Goal: Information Seeking & Learning: Learn about a topic

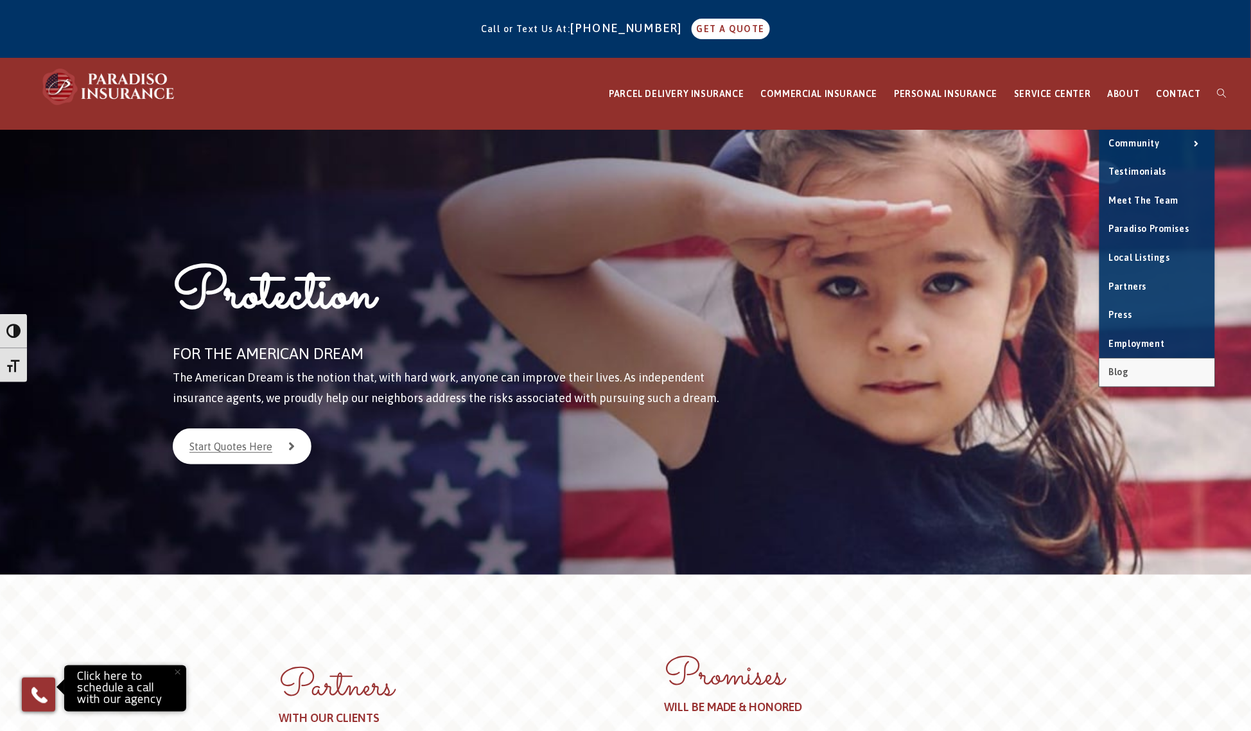
click at [1147, 373] on link "Blog" at bounding box center [1158, 372] width 116 height 28
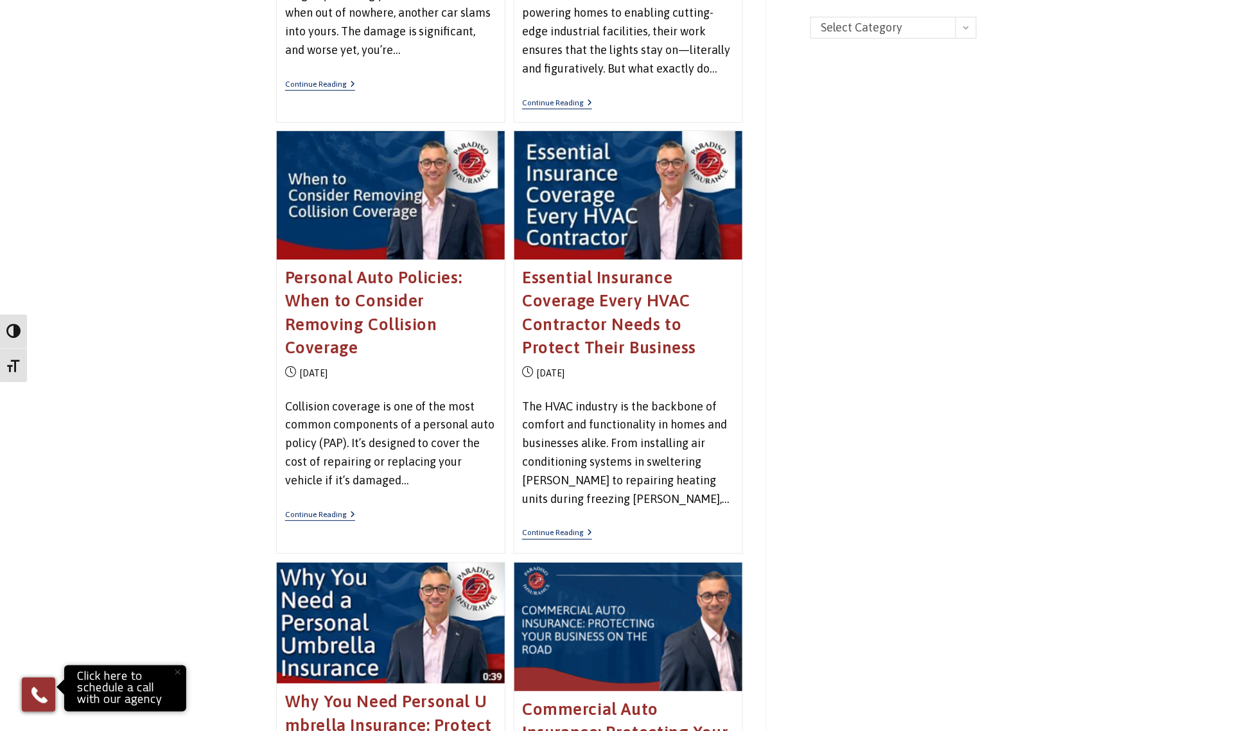
scroll to position [1285, 0]
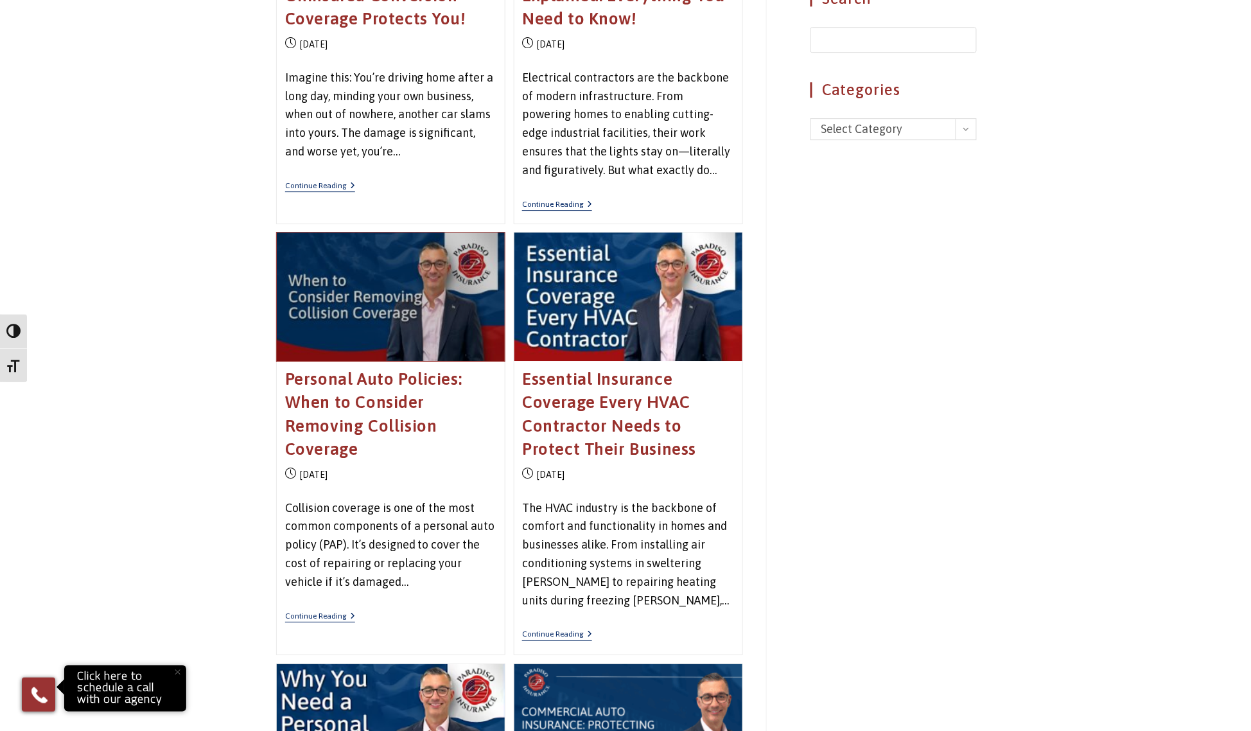
click at [380, 331] on span at bounding box center [391, 297] width 228 height 128
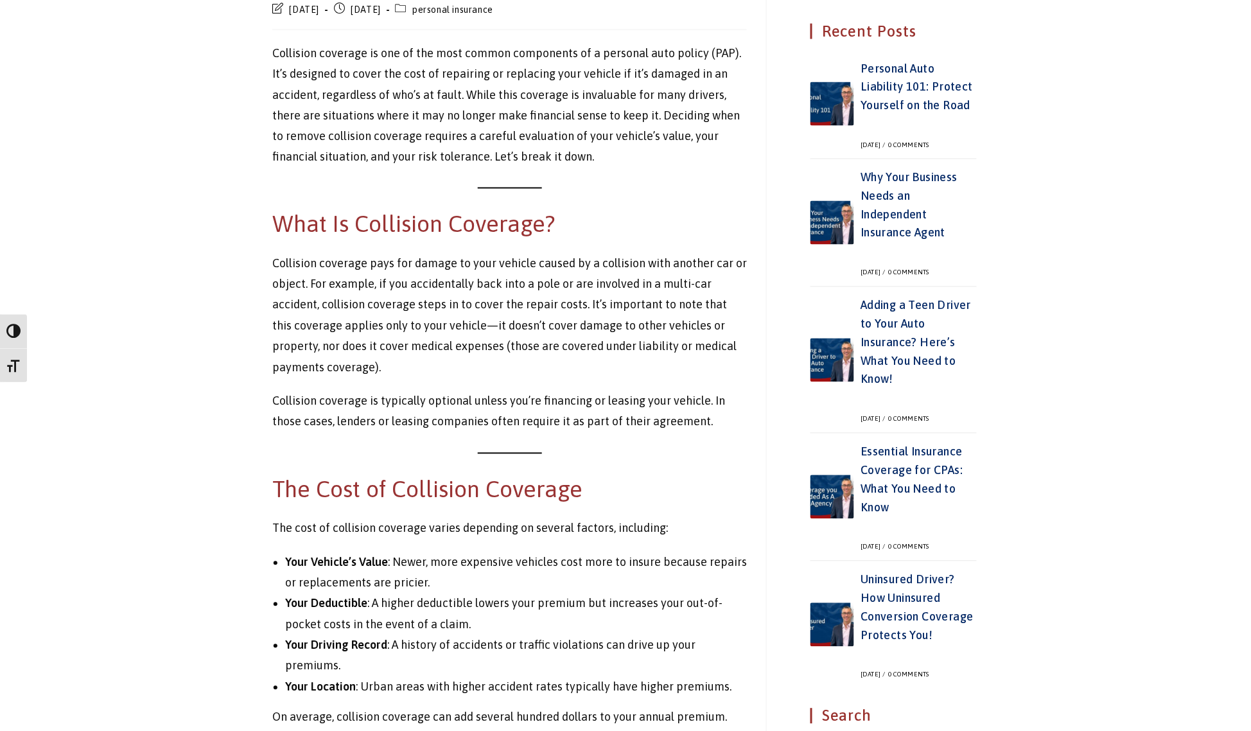
scroll to position [227, 0]
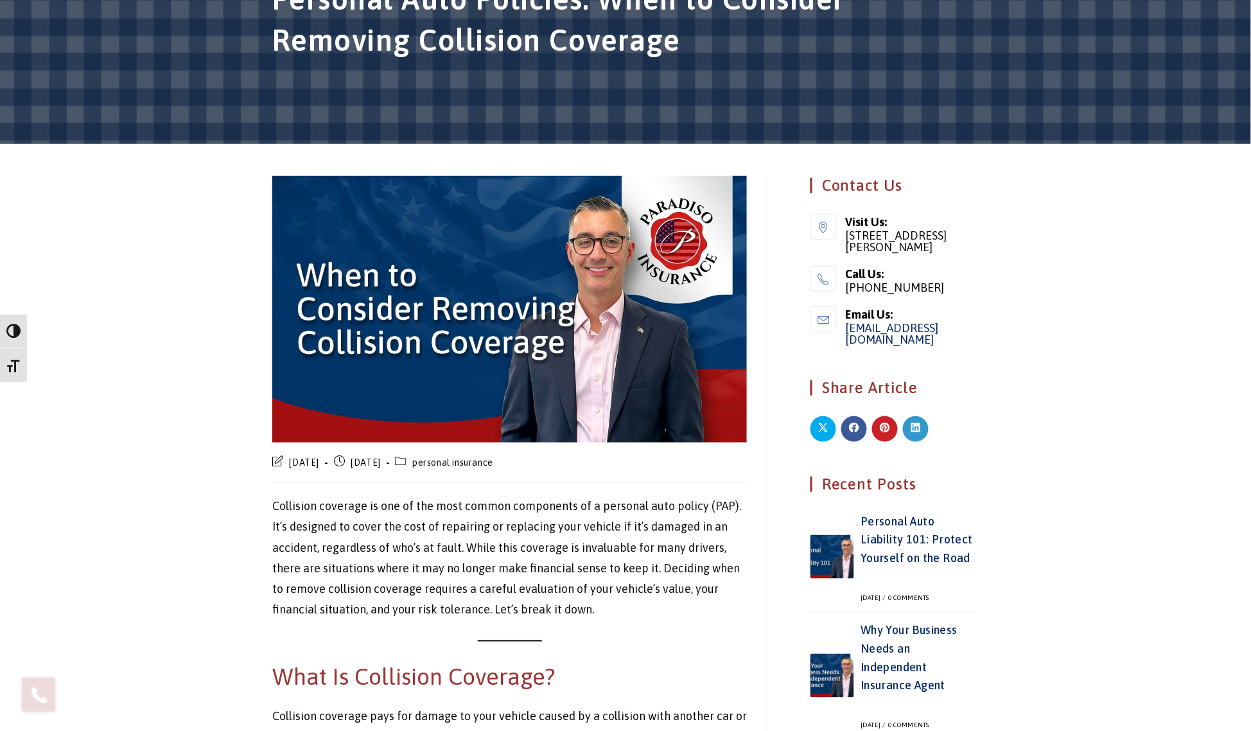
click at [471, 252] on img at bounding box center [509, 309] width 475 height 267
click at [477, 290] on img at bounding box center [509, 309] width 475 height 267
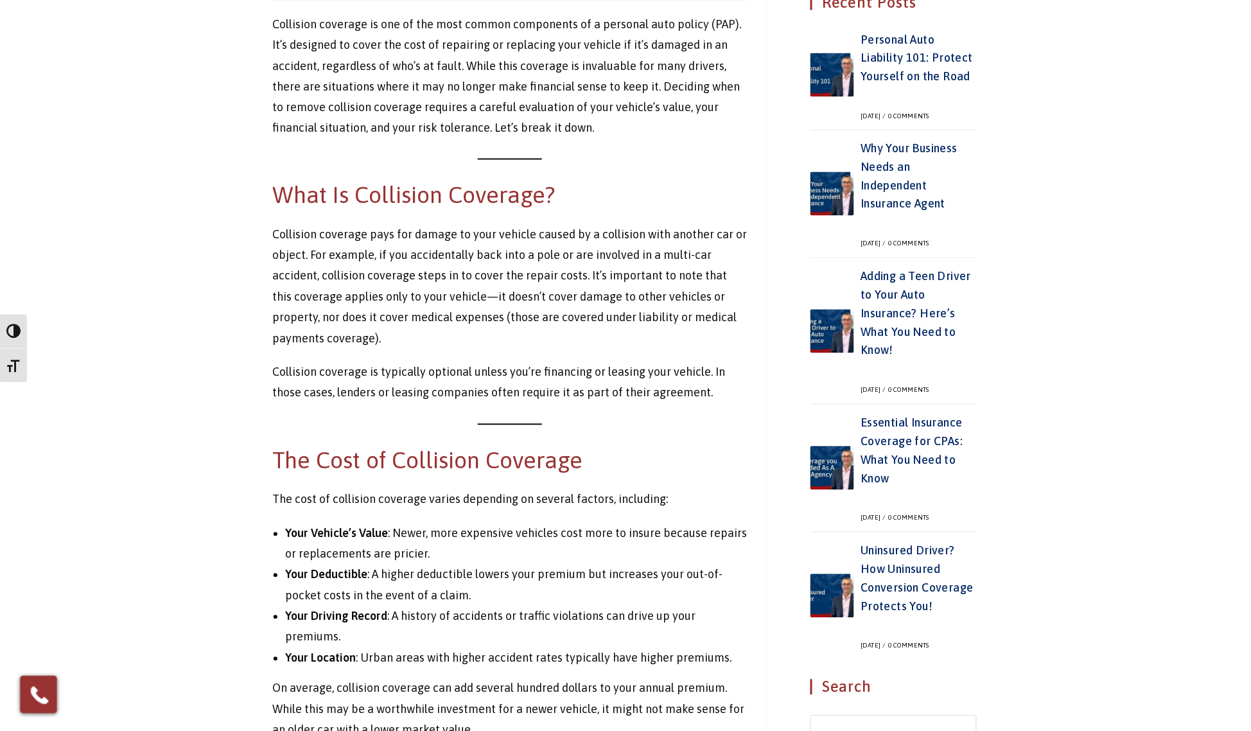
scroll to position [1271, 0]
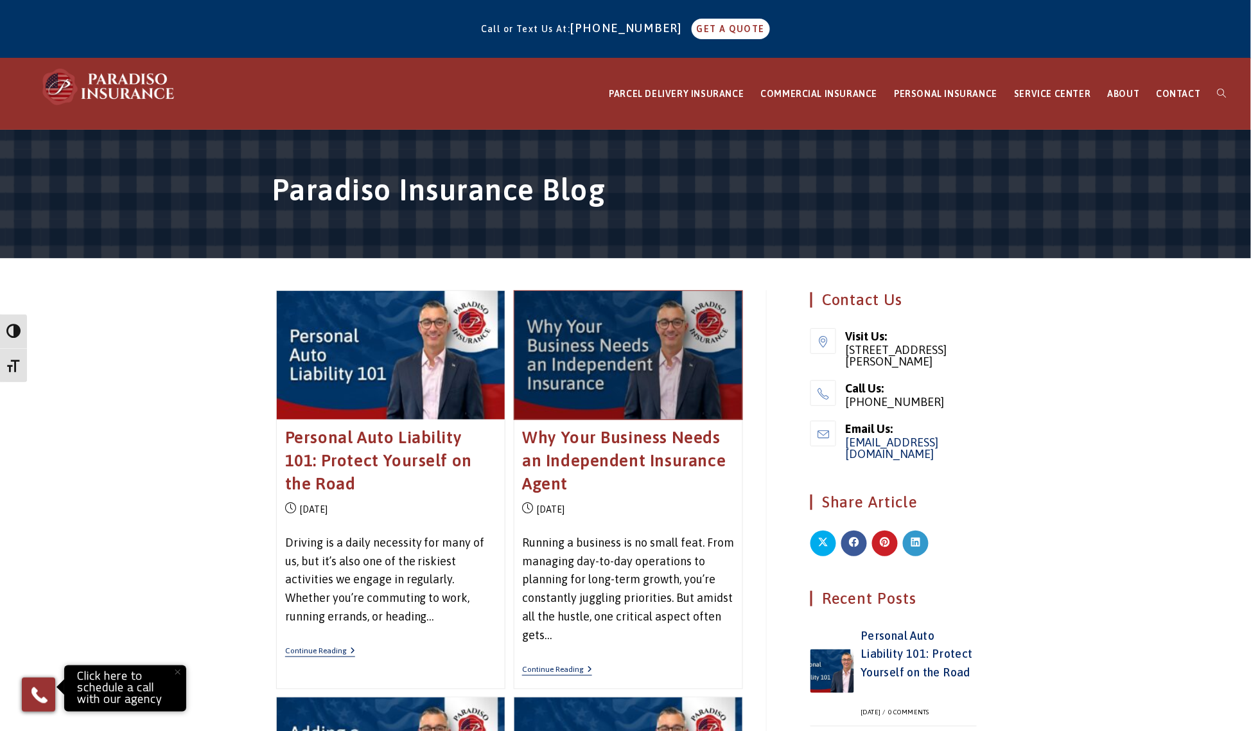
click at [636, 373] on span at bounding box center [629, 355] width 228 height 128
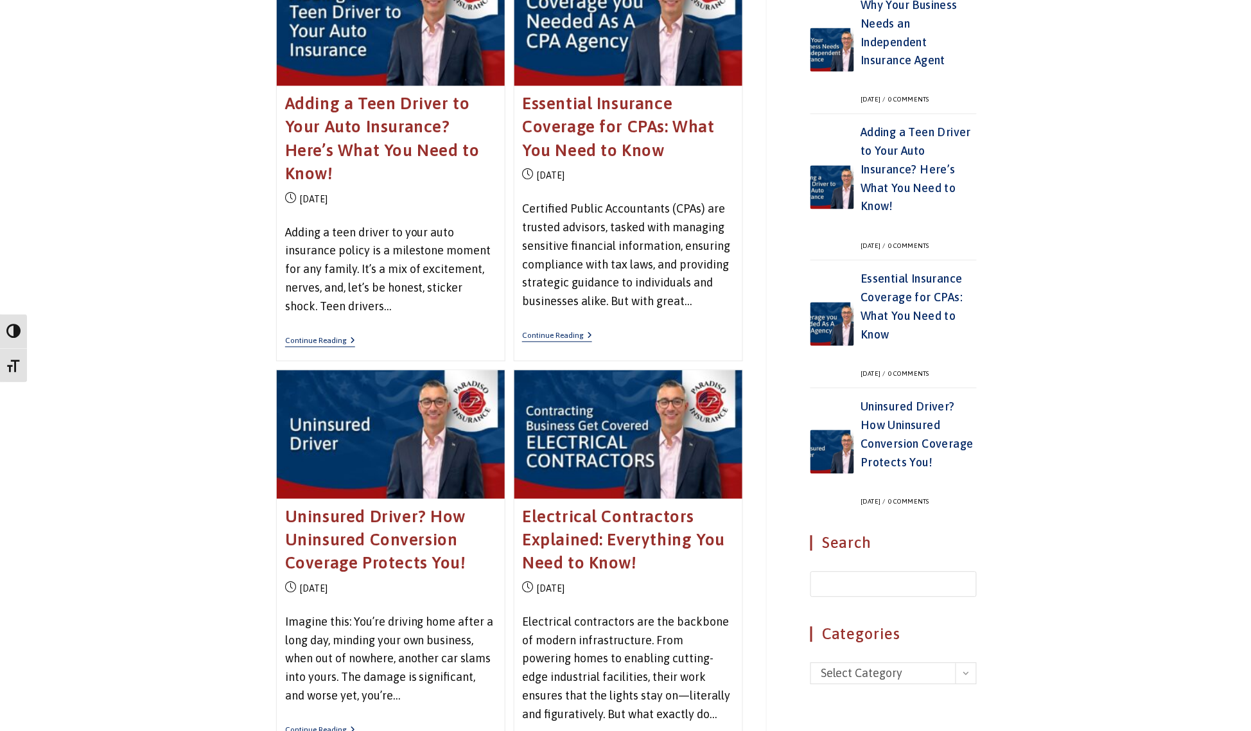
scroll to position [1110, 0]
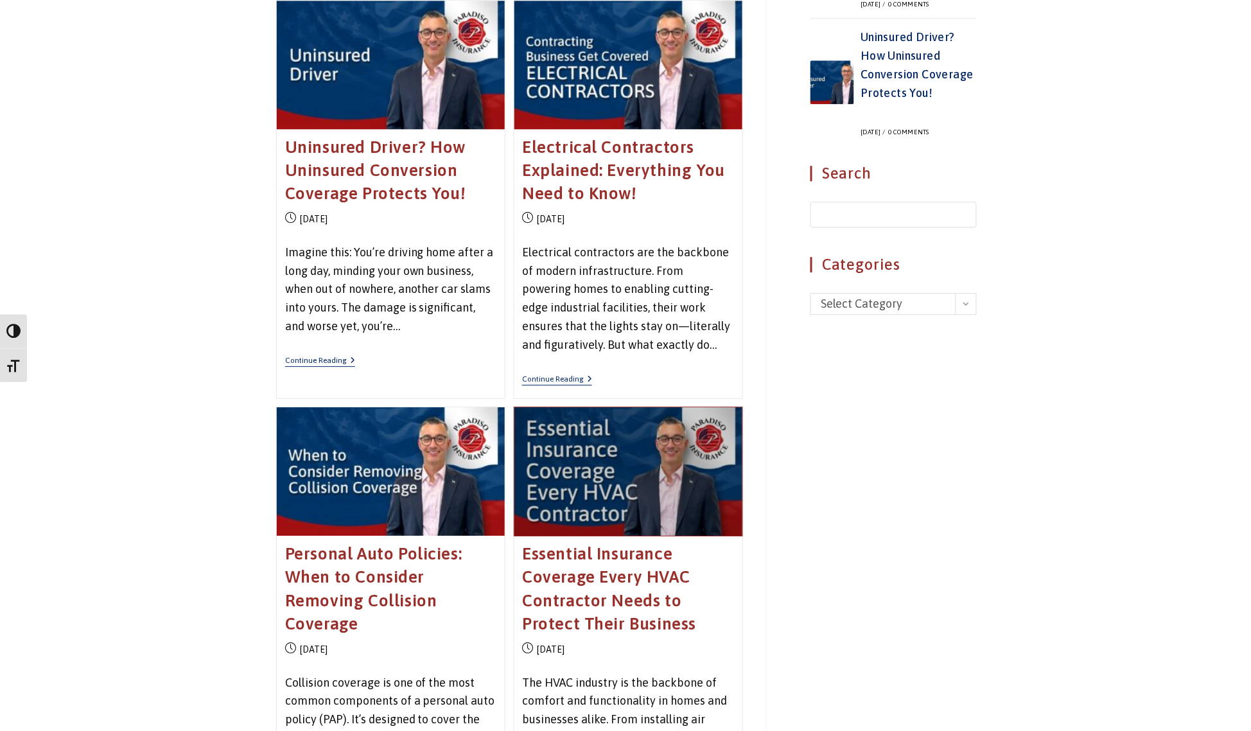
click at [608, 464] on span at bounding box center [629, 471] width 228 height 128
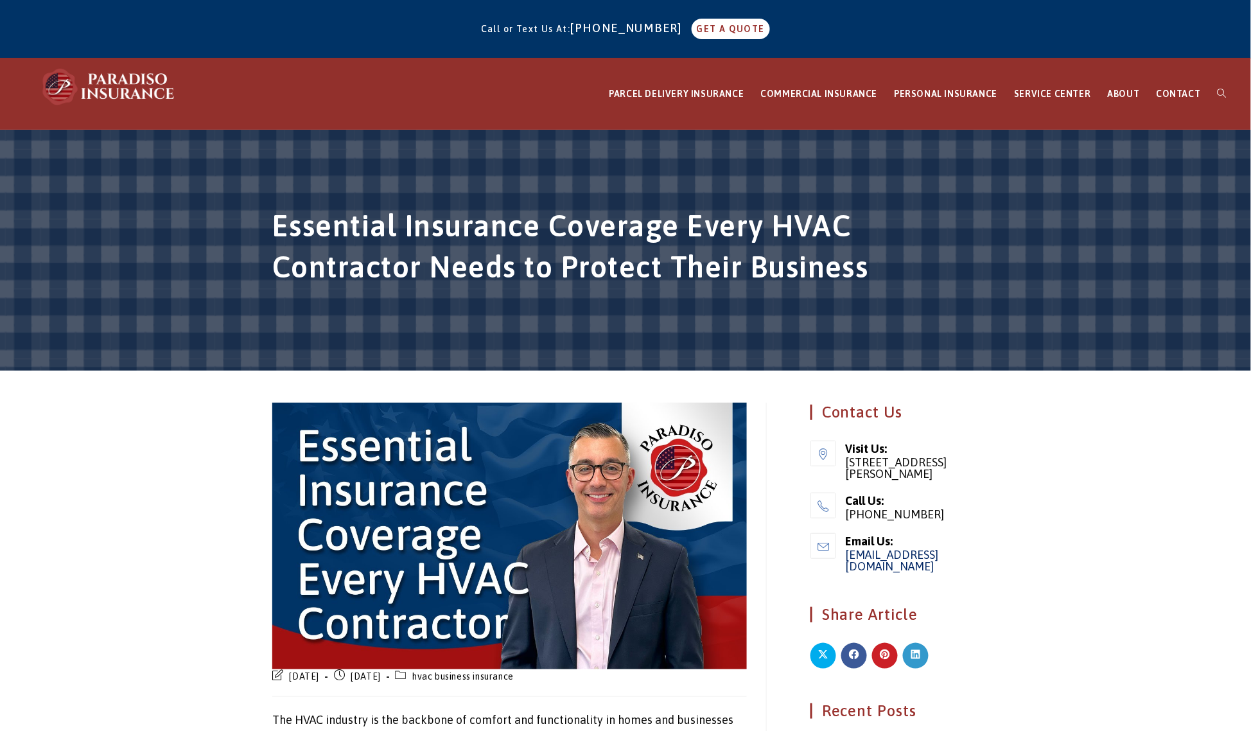
click at [506, 592] on img at bounding box center [509, 536] width 475 height 267
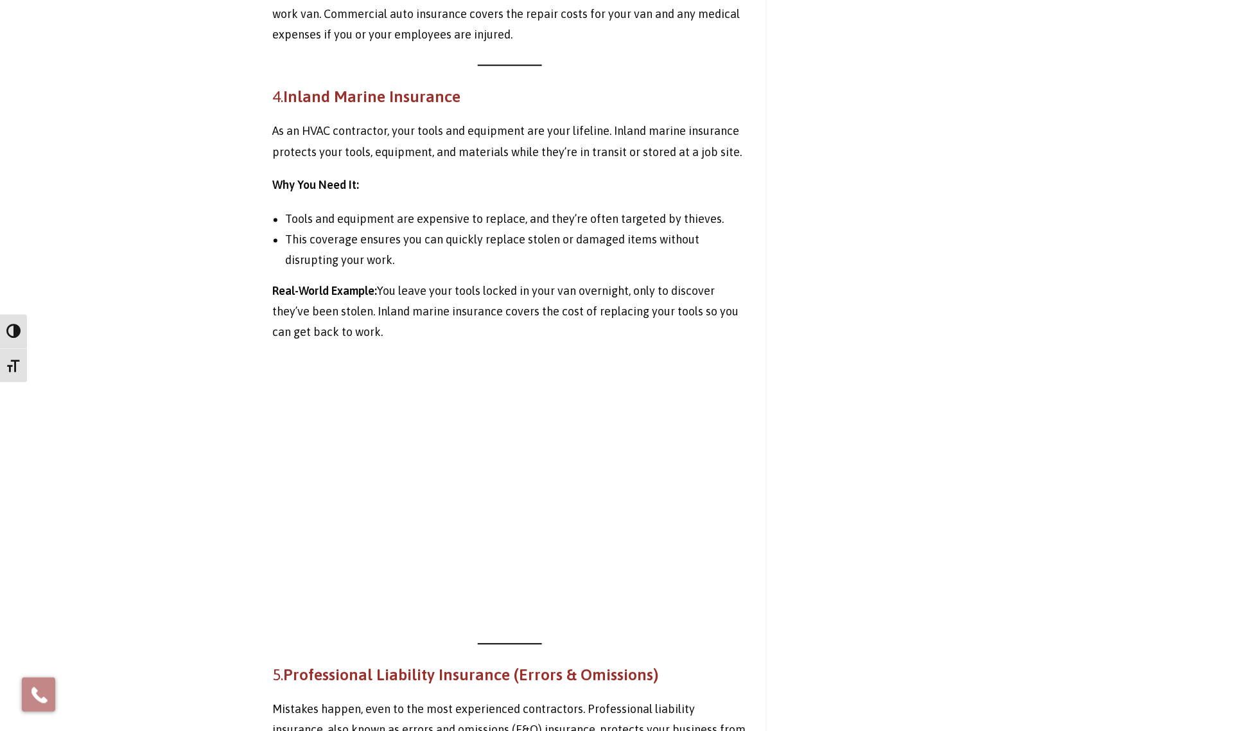
scroll to position [2409, 0]
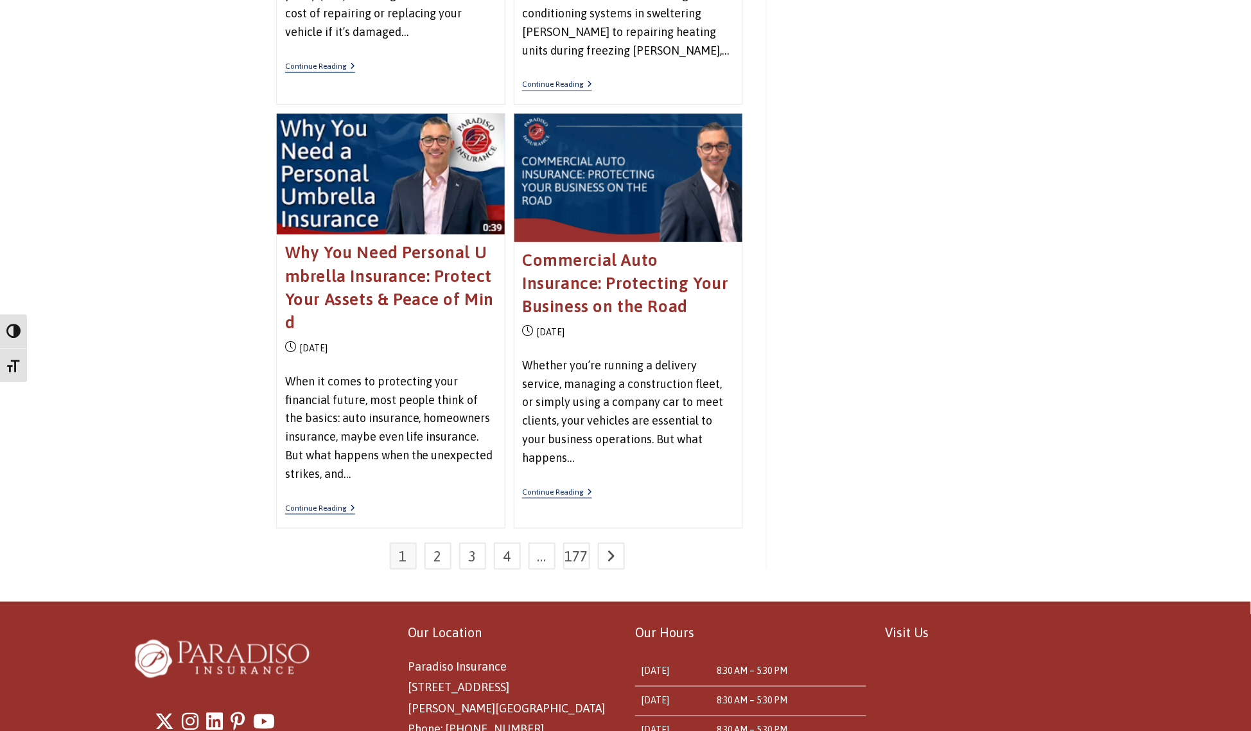
scroll to position [1980, 0]
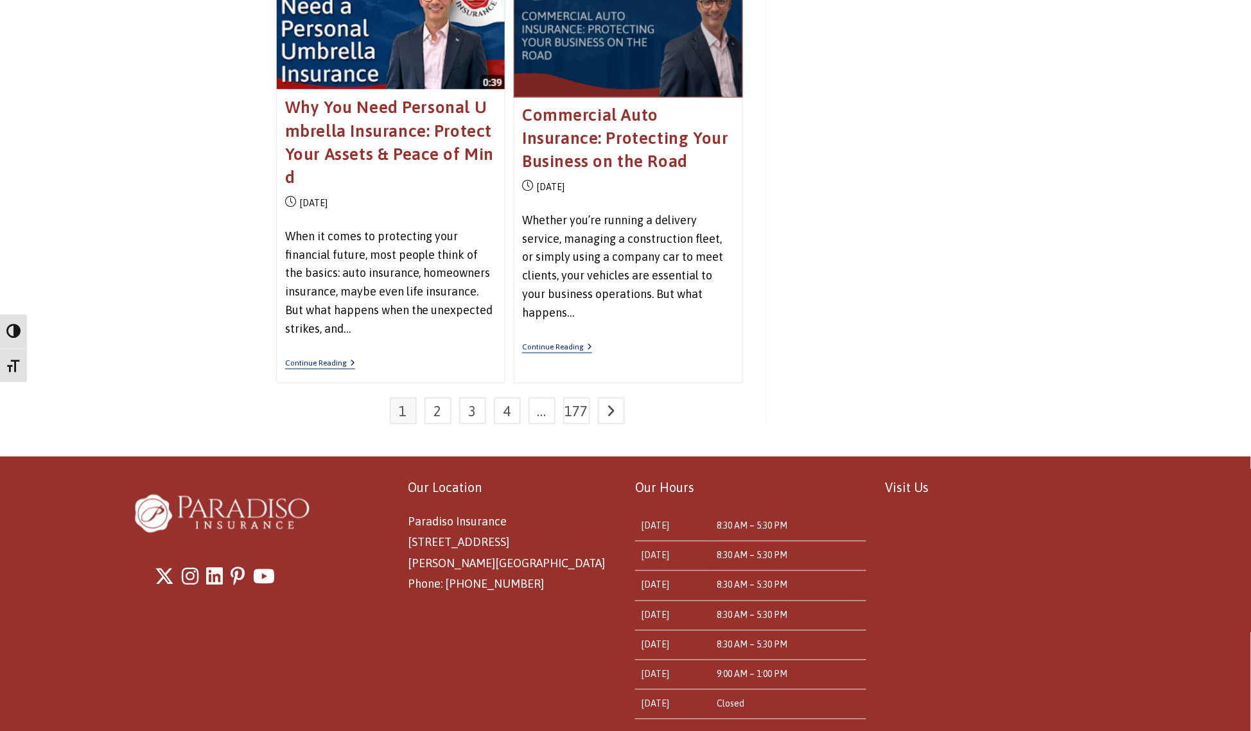
click at [618, 56] on span at bounding box center [629, 33] width 228 height 128
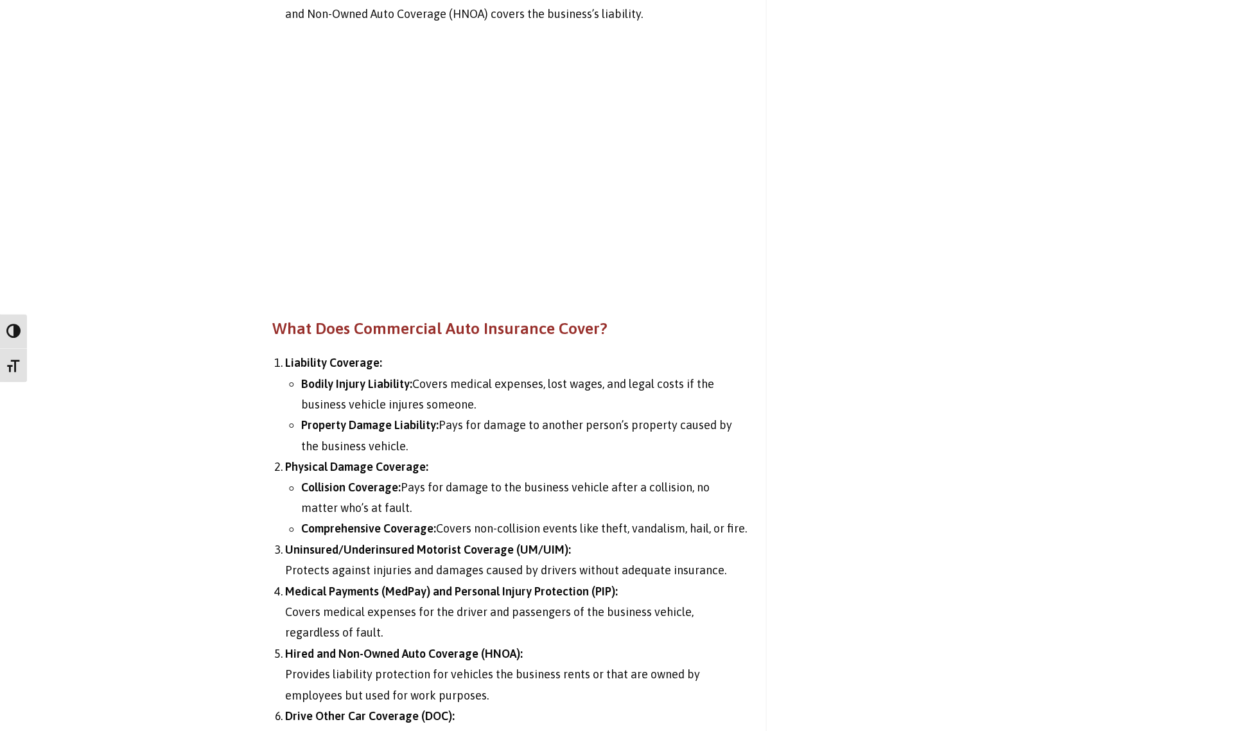
scroll to position [1995, 0]
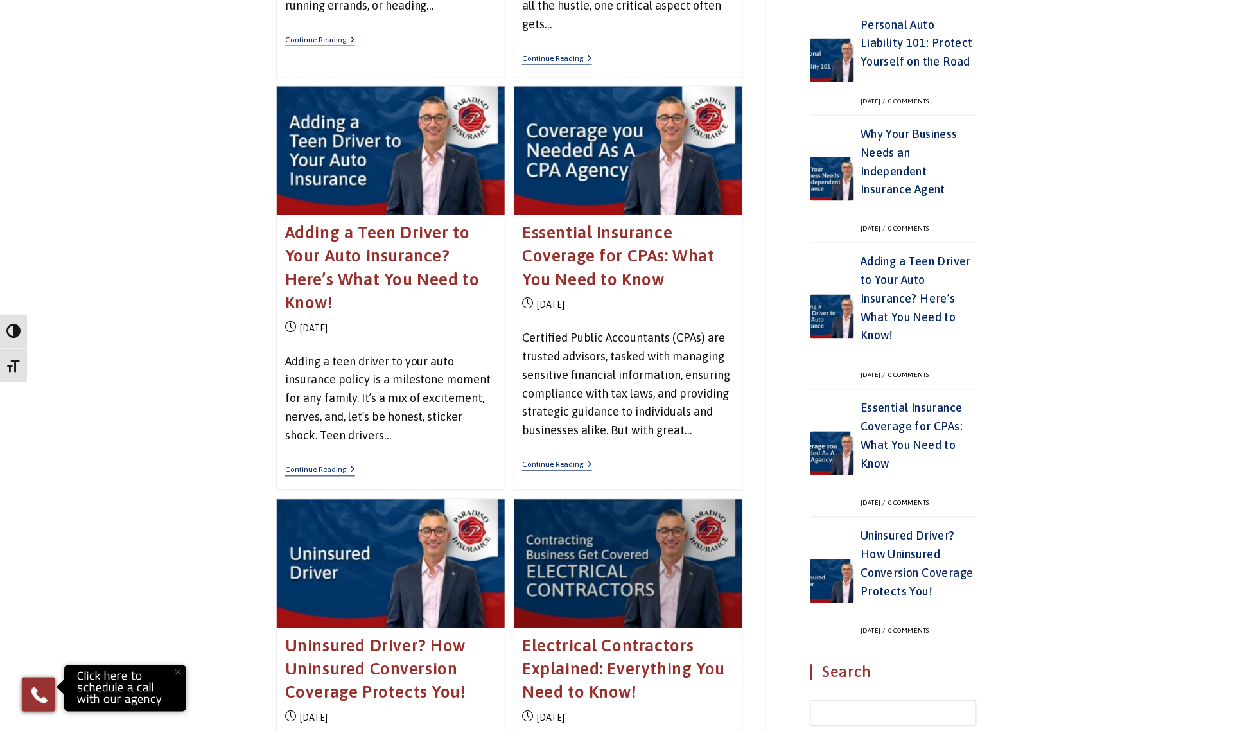
scroll to position [364, 0]
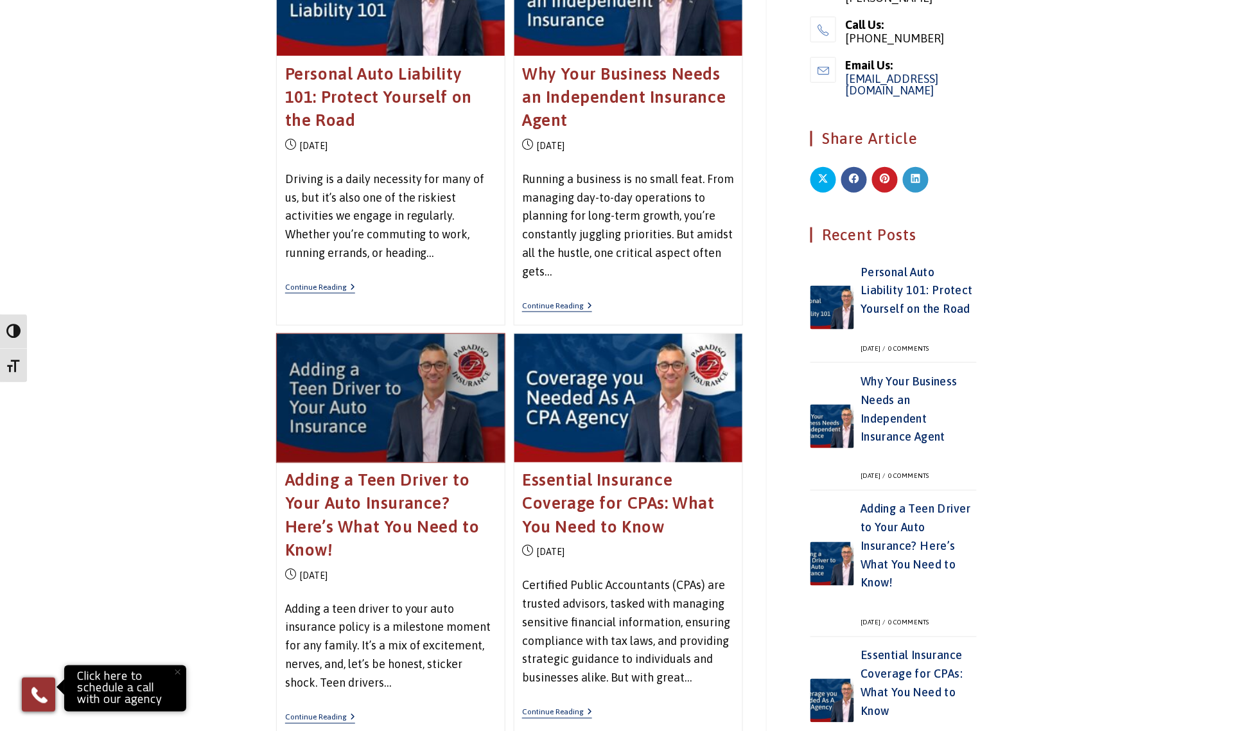
click at [409, 428] on span at bounding box center [391, 398] width 228 height 128
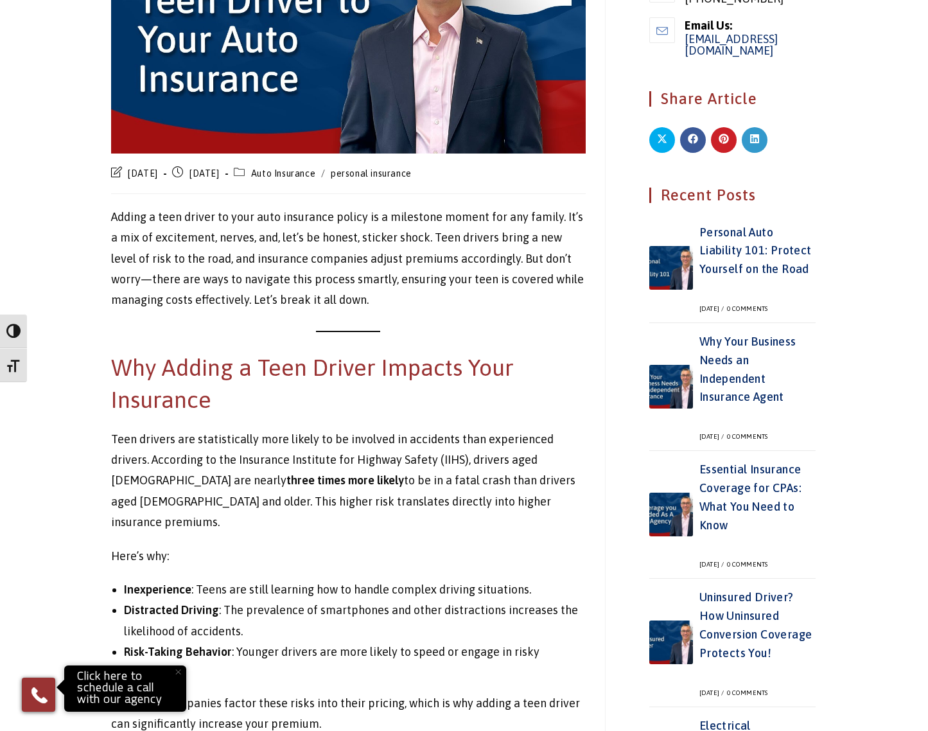
scroll to position [321, 0]
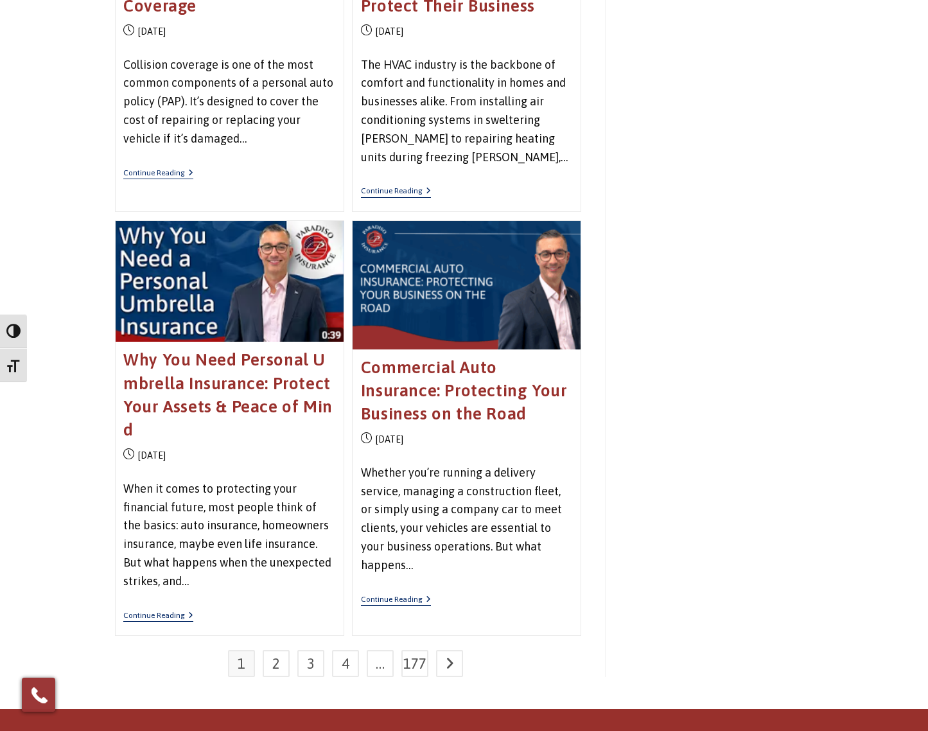
scroll to position [1876, 0]
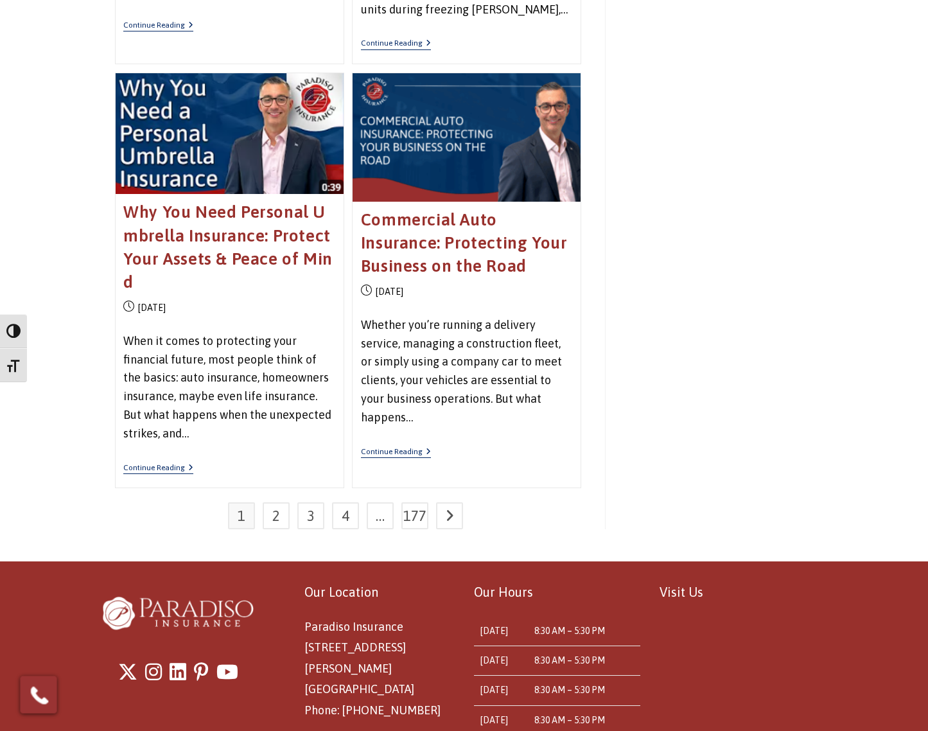
click at [461, 254] on h6 "Commercial Auto Insurance: Protecting Your Business on the Road" at bounding box center [467, 243] width 212 height 70
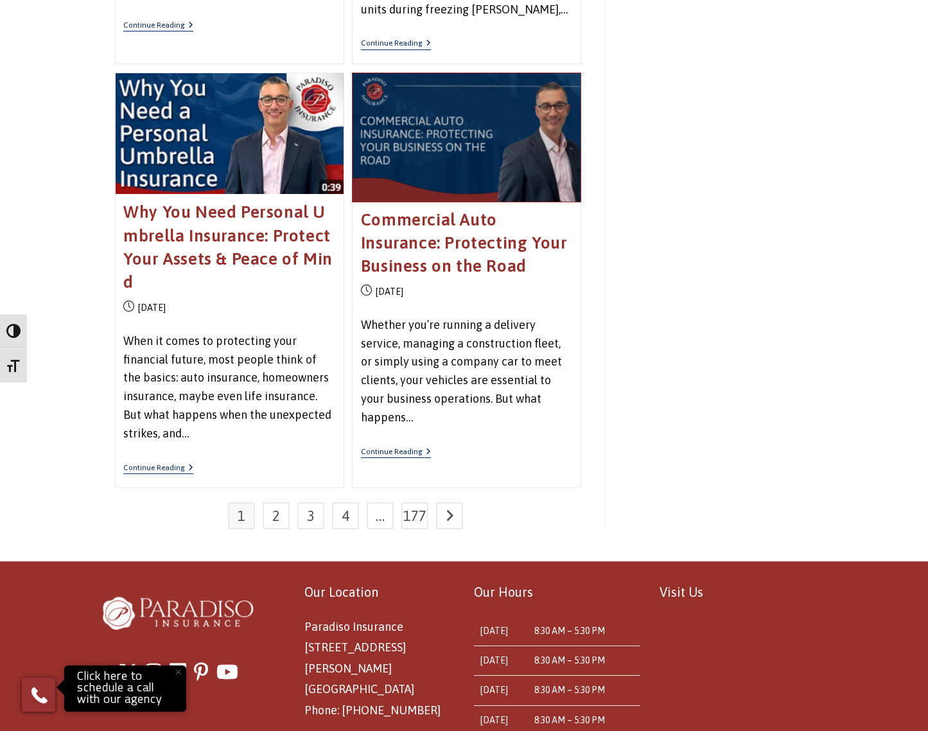
click at [475, 154] on span at bounding box center [467, 137] width 228 height 128
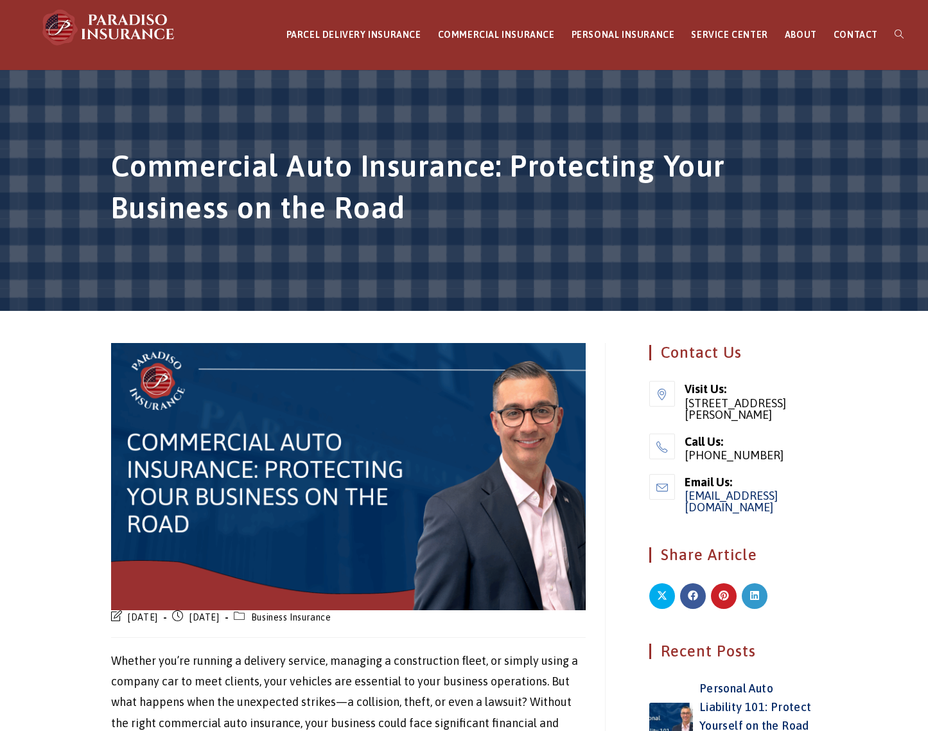
scroll to position [307, 0]
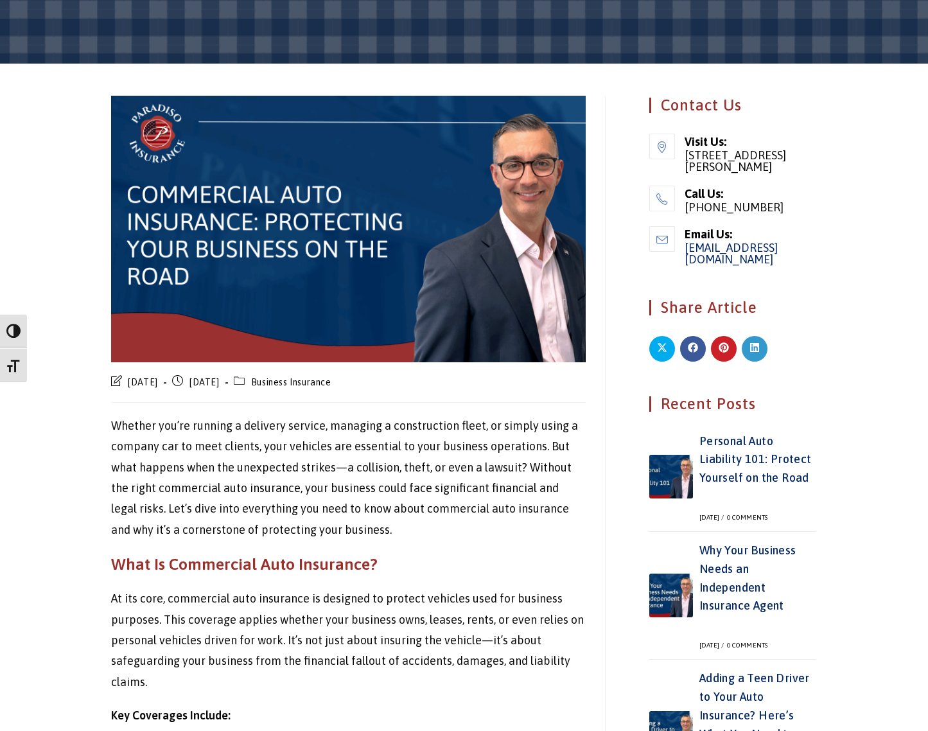
click at [374, 316] on img at bounding box center [348, 229] width 475 height 267
click at [319, 228] on img at bounding box center [348, 229] width 475 height 267
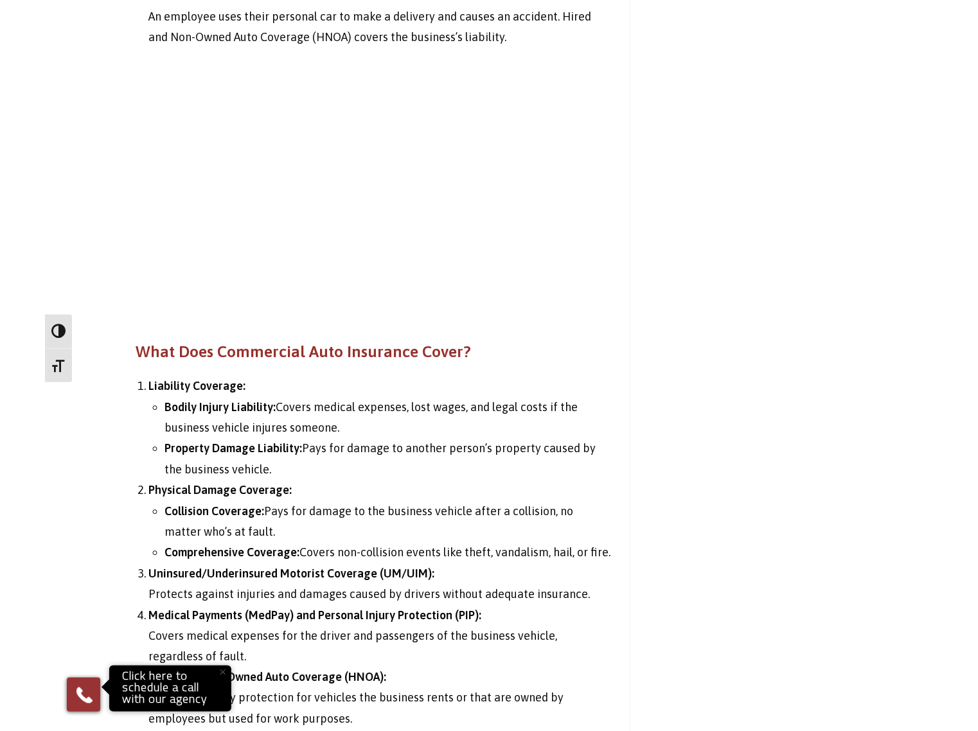
scroll to position [2074, 0]
